Goal: Information Seeking & Learning: Learn about a topic

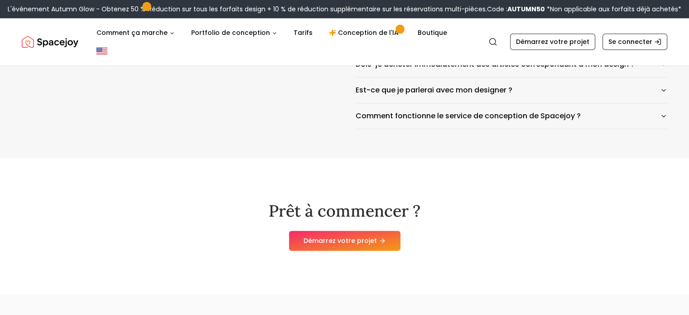
scroll to position [4545, 0]
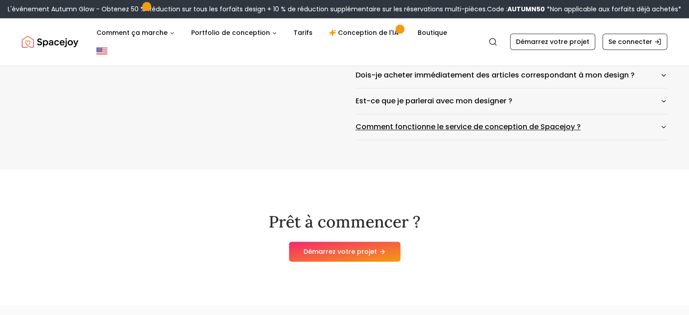
click at [663, 131] on icon "button" at bounding box center [663, 126] width 7 height 7
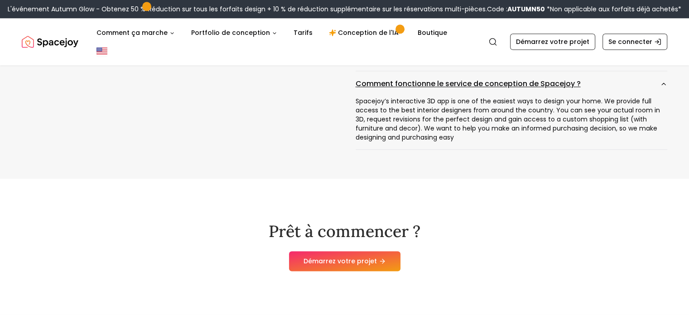
scroll to position [4590, 0]
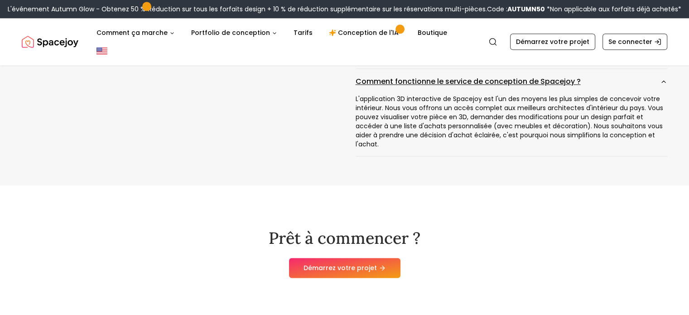
click at [663, 85] on icon "button" at bounding box center [663, 81] width 7 height 7
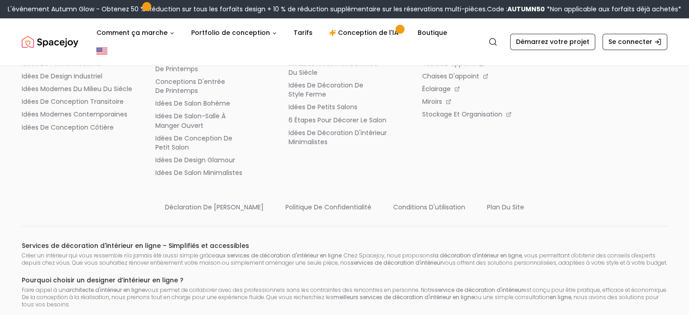
scroll to position [4980, 0]
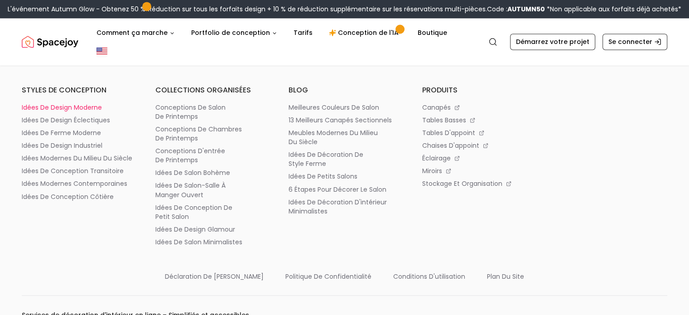
click at [87, 112] on font "idées de design moderne" at bounding box center [62, 107] width 80 height 9
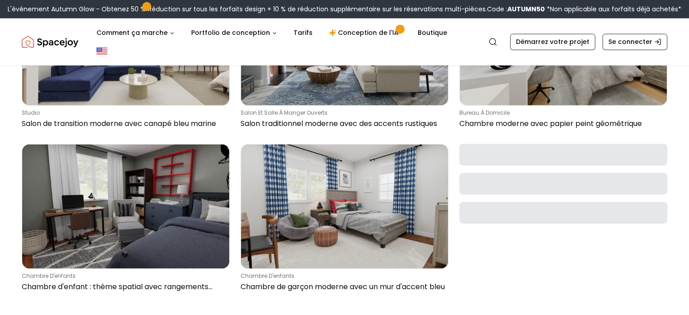
scroll to position [1328, 0]
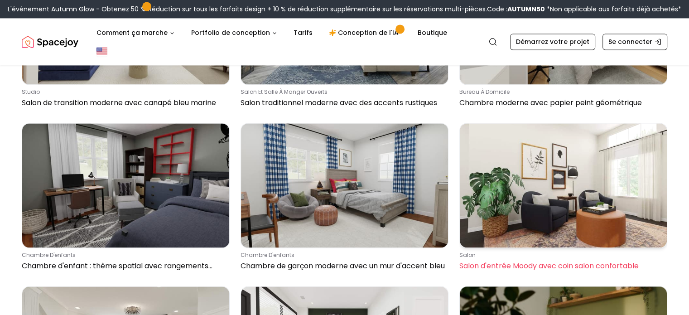
click at [571, 207] on img at bounding box center [563, 185] width 207 height 124
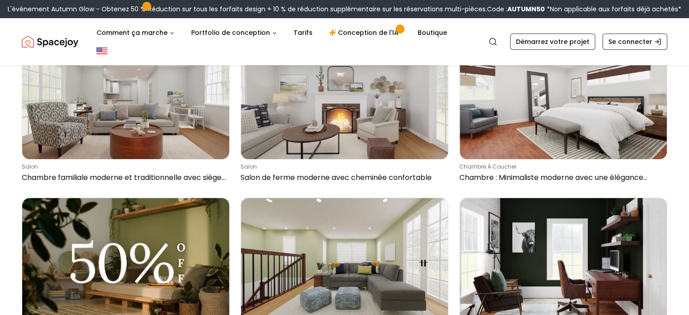
scroll to position [0, 0]
